Goal: Task Accomplishment & Management: Complete application form

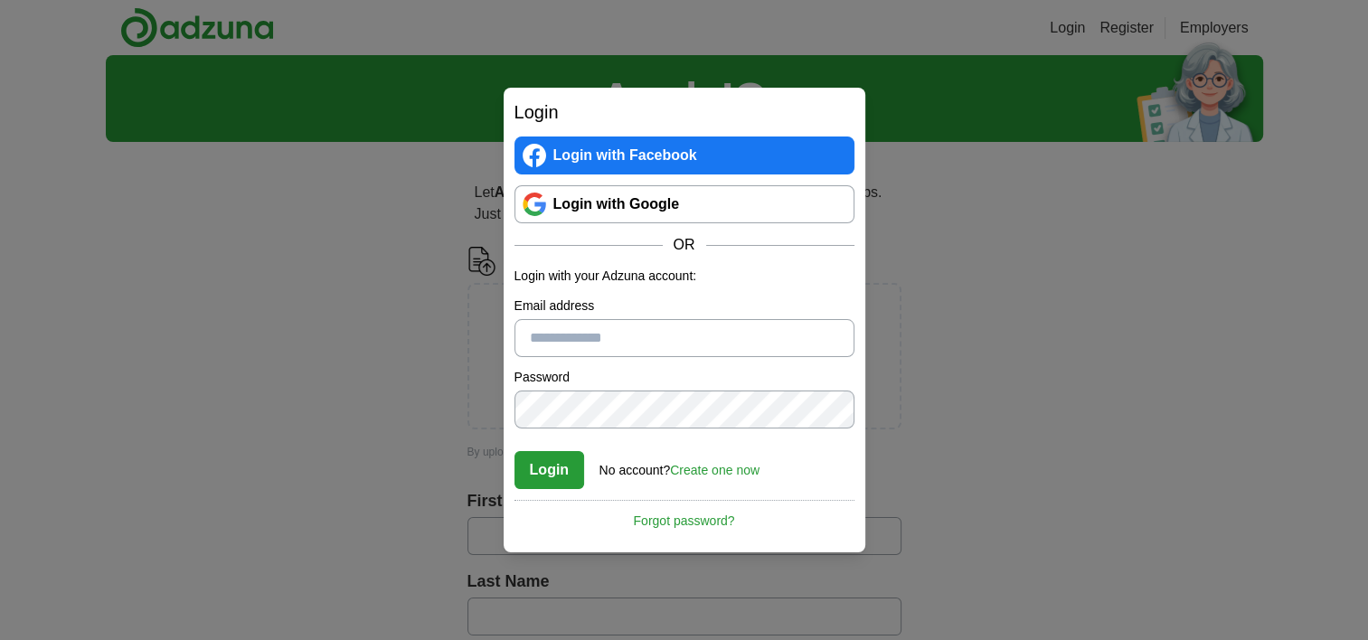
type input "**********"
click at [542, 477] on button "Login" at bounding box center [549, 470] width 70 height 38
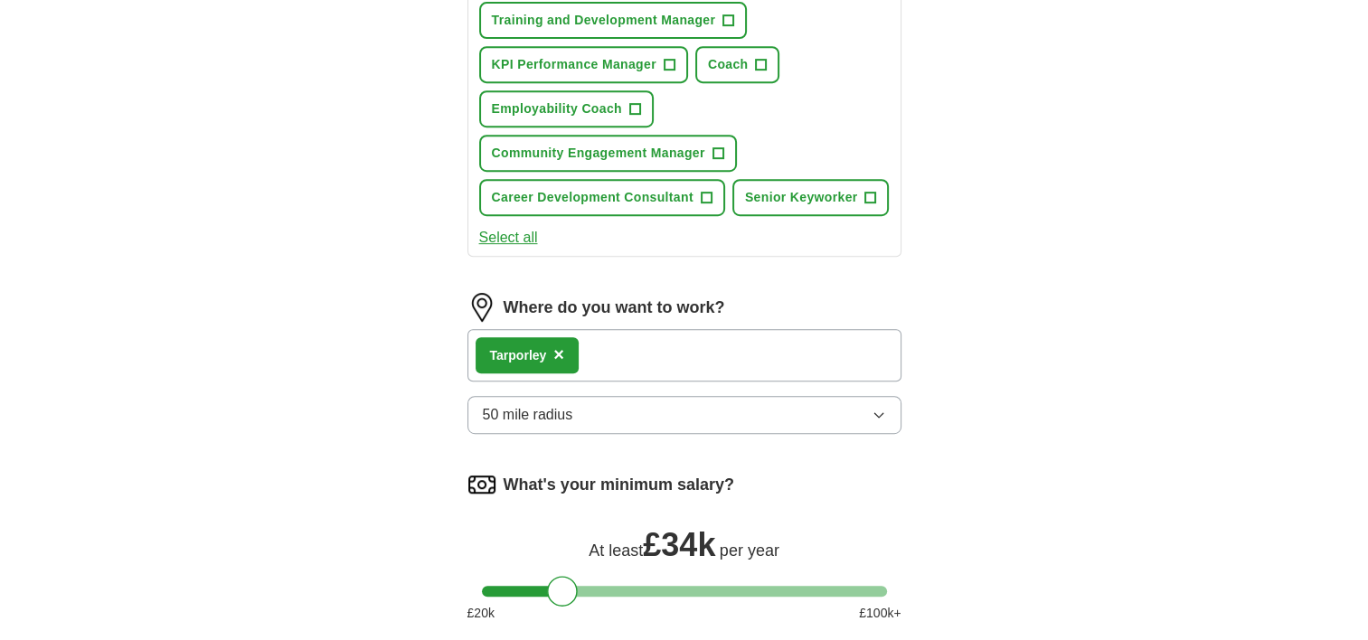
scroll to position [813, 0]
drag, startPoint x: 587, startPoint y: 412, endPoint x: 479, endPoint y: 409, distance: 107.6
click at [479, 409] on button "50 mile radius" at bounding box center [684, 414] width 434 height 38
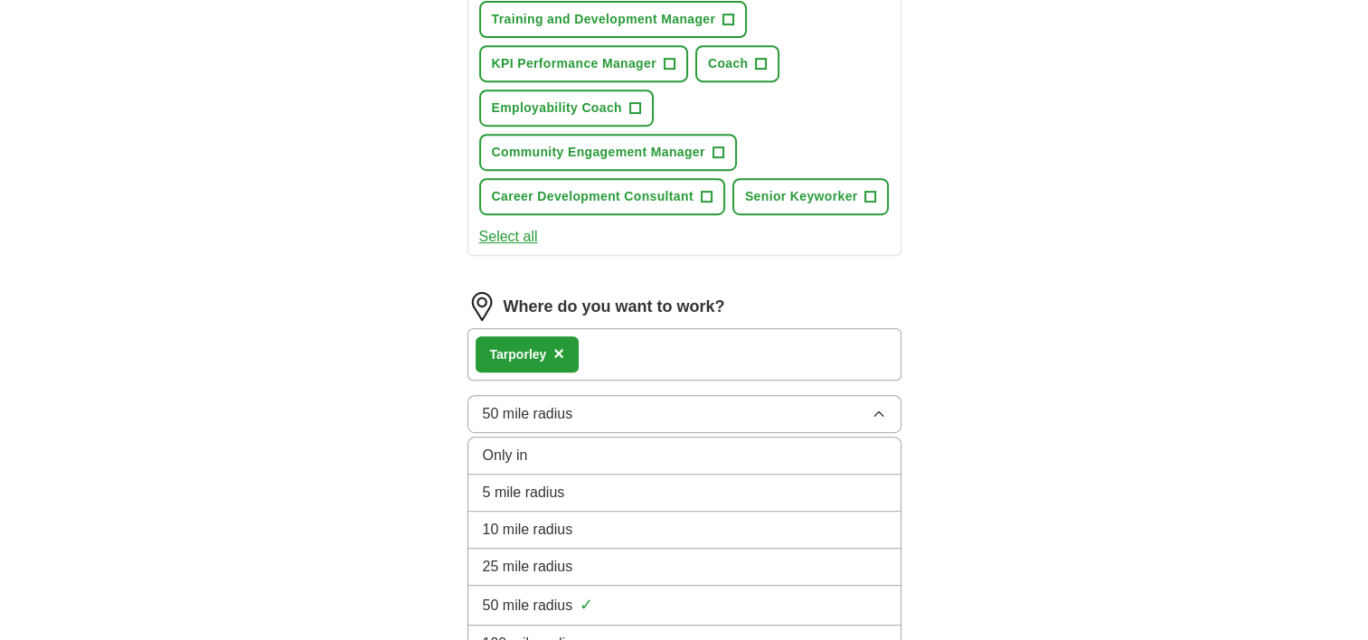
click at [367, 405] on div "ApplyIQ Let ApplyIQ do the hard work of searching and applying for jobs. Just t…" at bounding box center [684, 15] width 1157 height 1546
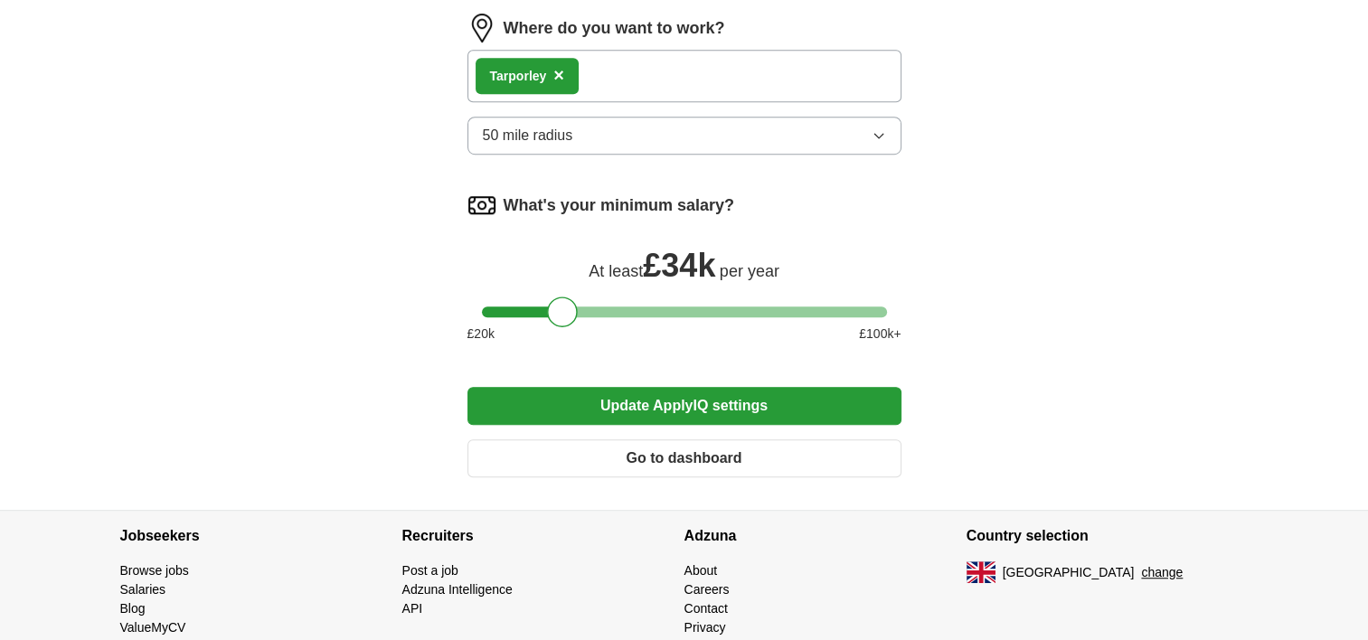
scroll to position [1154, 0]
